Goal: Find specific fact: Find specific fact

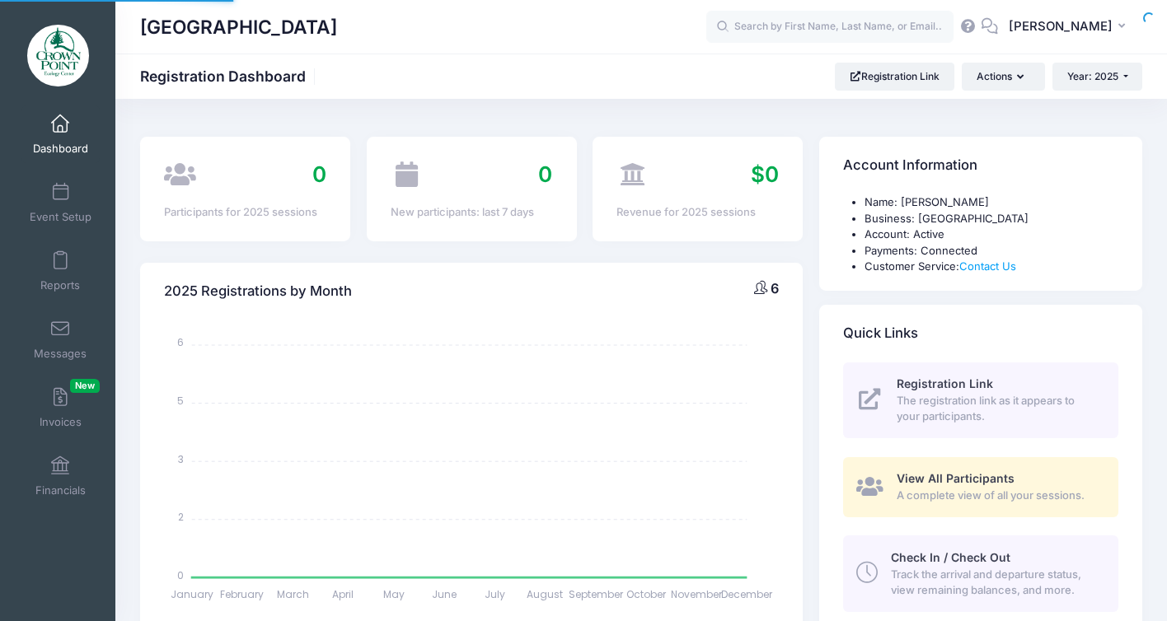
select select
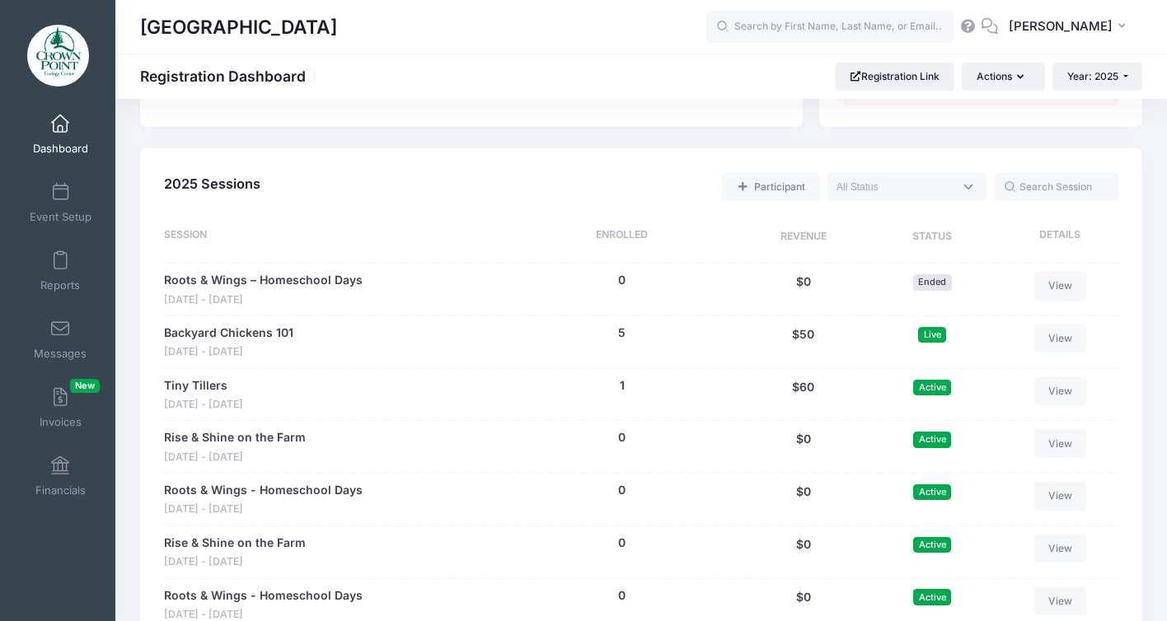
scroll to position [702, 0]
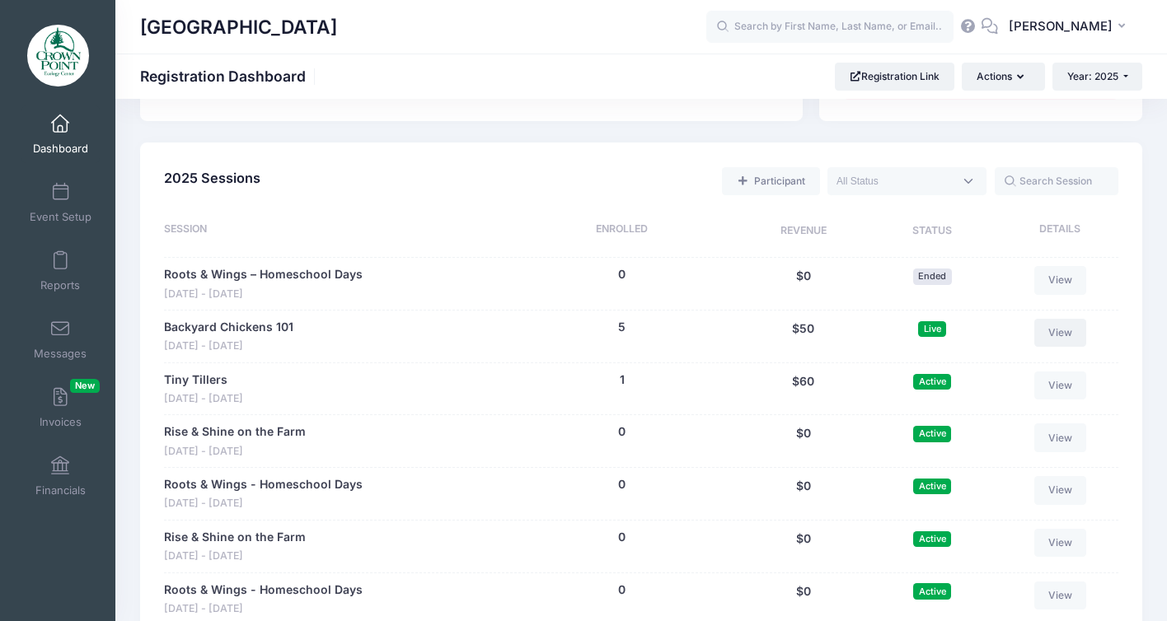
click at [1060, 326] on link "View" at bounding box center [1060, 333] width 53 height 28
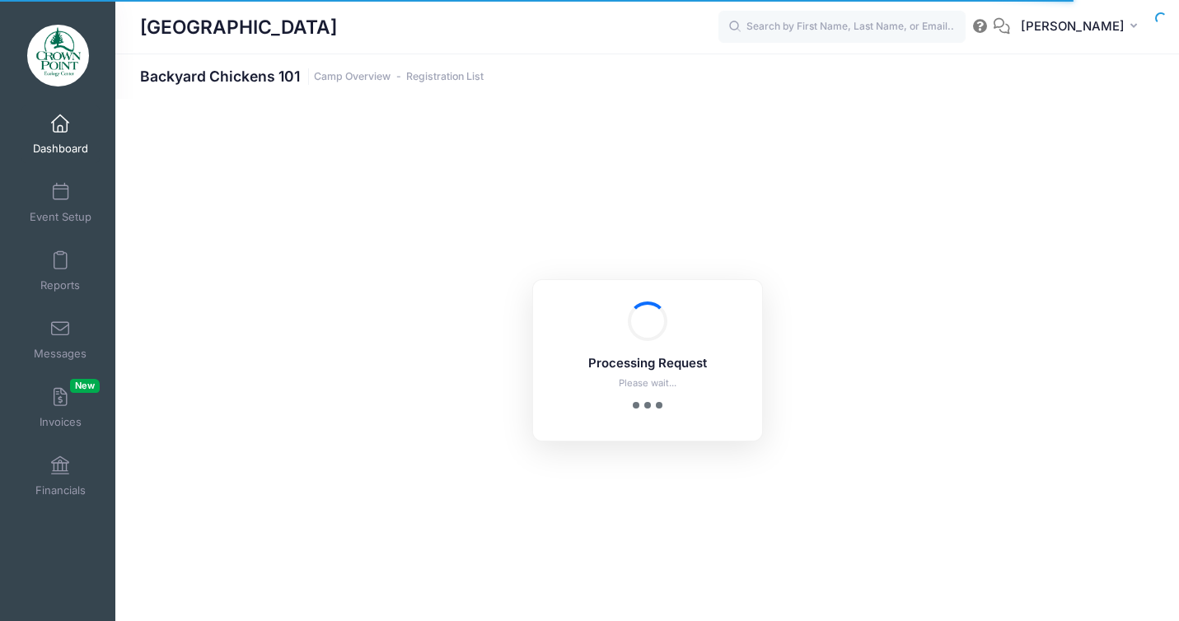
select select "10"
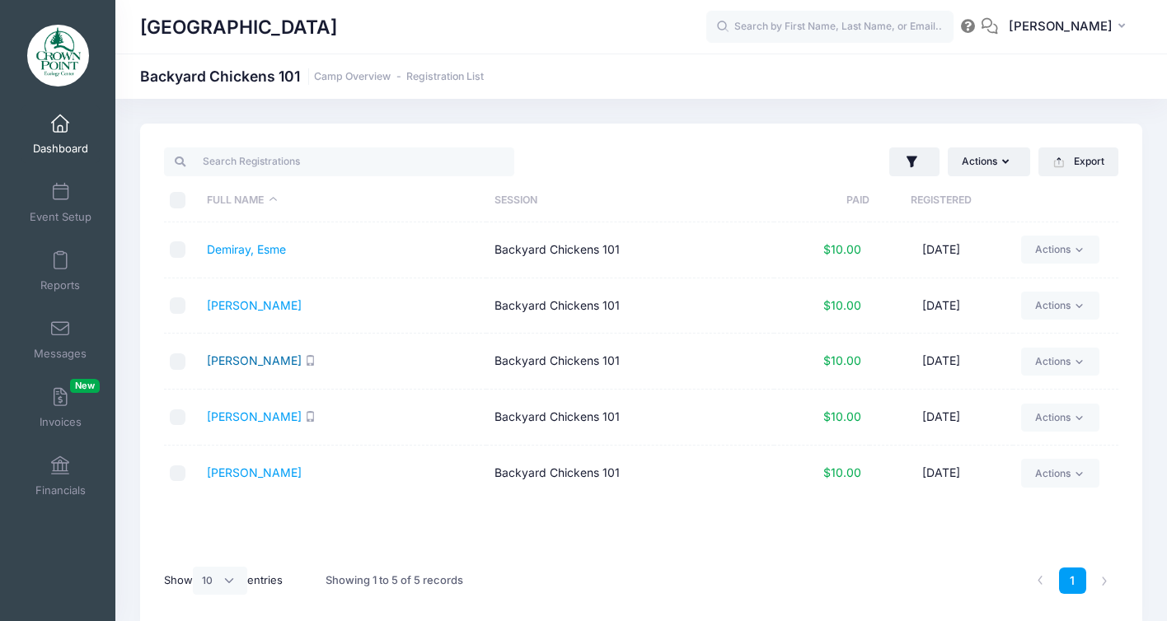
click at [241, 363] on link "Heindel, Ari" at bounding box center [254, 361] width 95 height 14
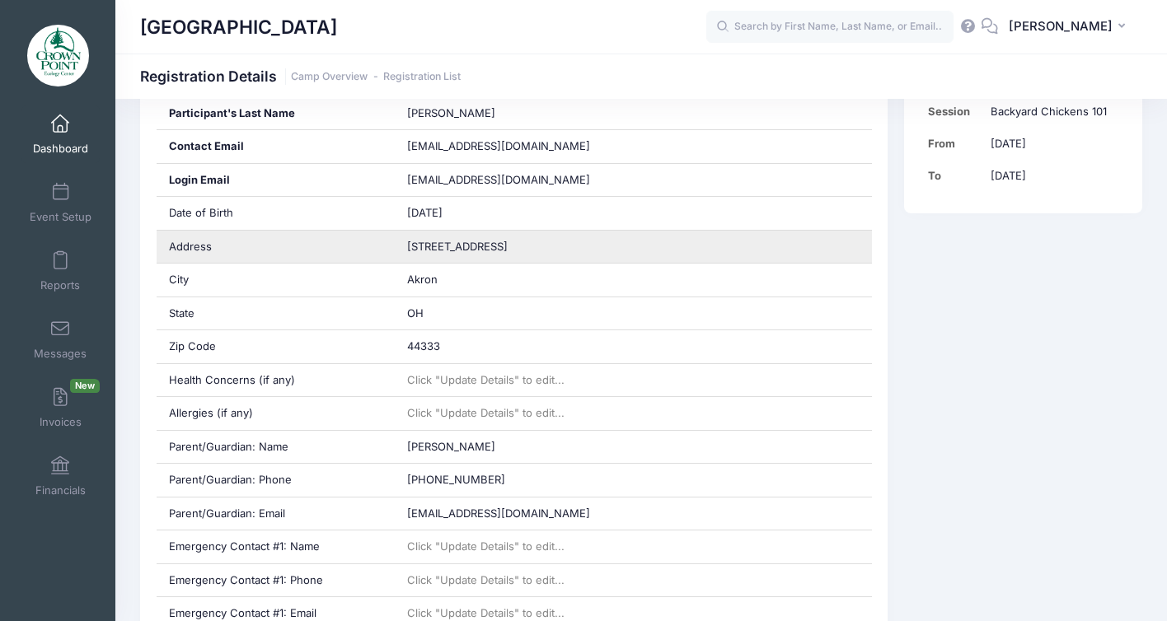
scroll to position [382, 0]
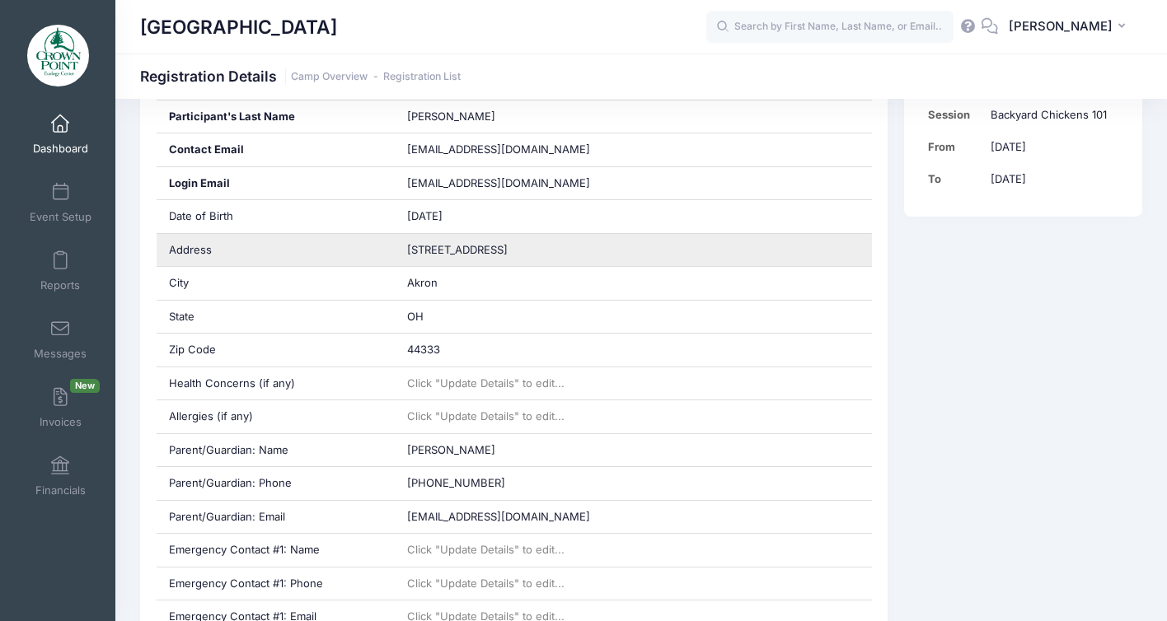
drag, startPoint x: 541, startPoint y: 252, endPoint x: 380, endPoint y: 251, distance: 161.5
click at [380, 251] on div "Address 2780 N Revere Road" at bounding box center [514, 251] width 715 height 34
copy div "2780 N Revere Road"
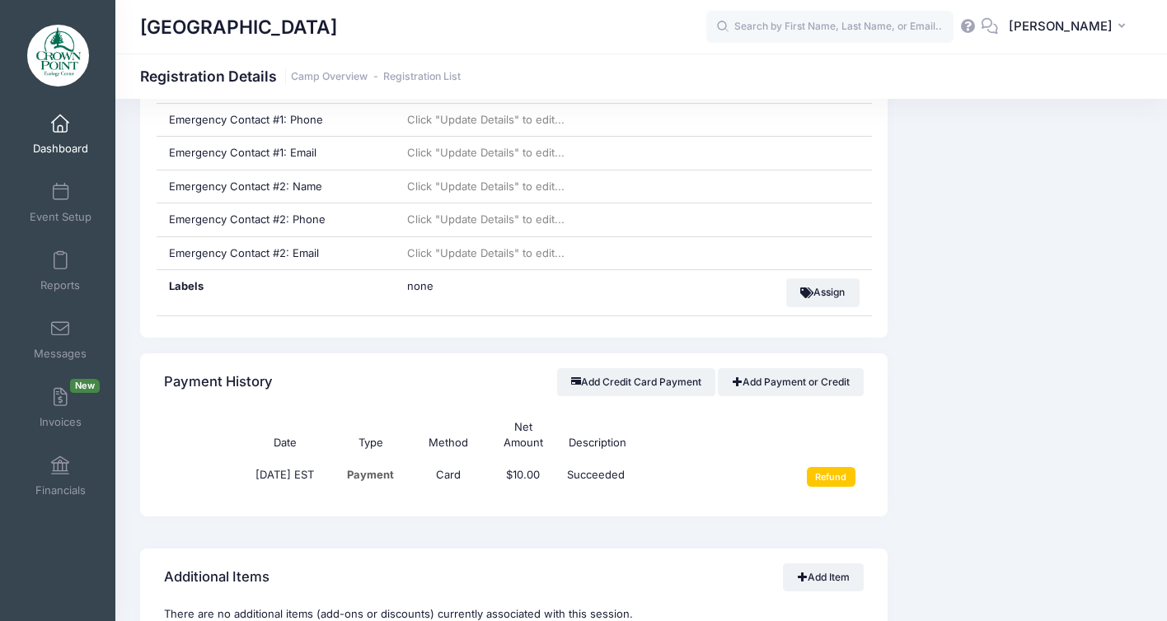
scroll to position [880, 0]
